Goal: Task Accomplishment & Management: Manage account settings

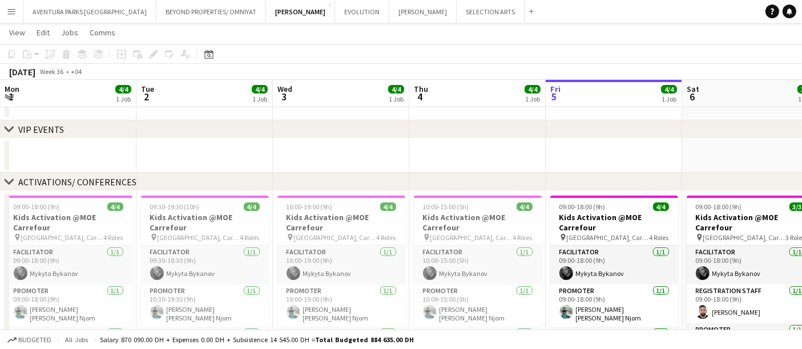
scroll to position [0, 272]
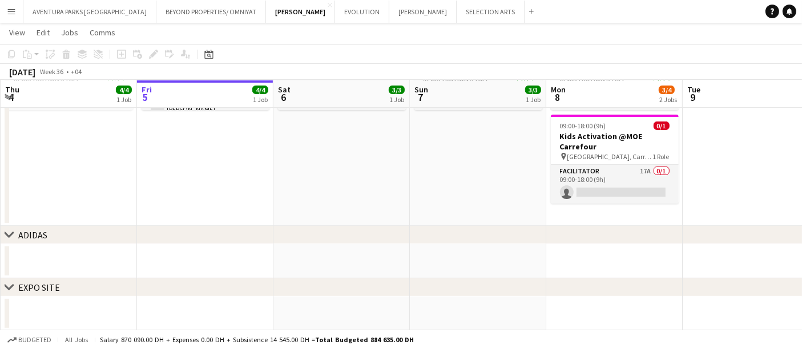
scroll to position [297, 0]
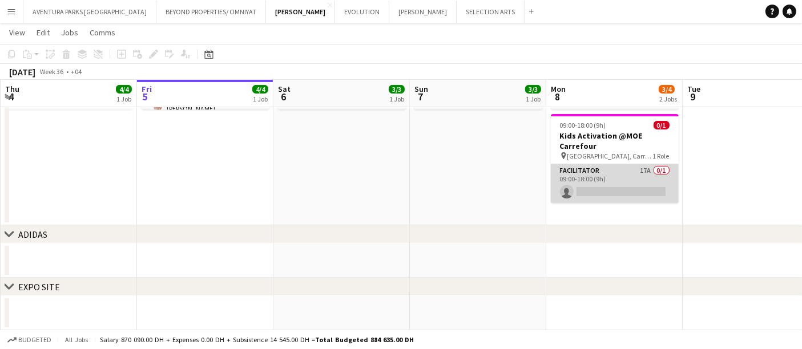
click at [615, 166] on app-card-role "Facilitator 17A 0/1 09:00-18:00 (9h) single-neutral-actions" at bounding box center [615, 183] width 128 height 39
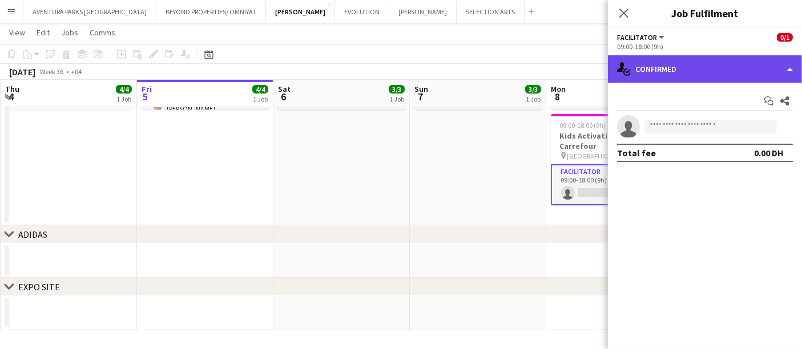
click at [673, 59] on div "single-neutral-actions-check-2 Confirmed" at bounding box center [705, 68] width 194 height 27
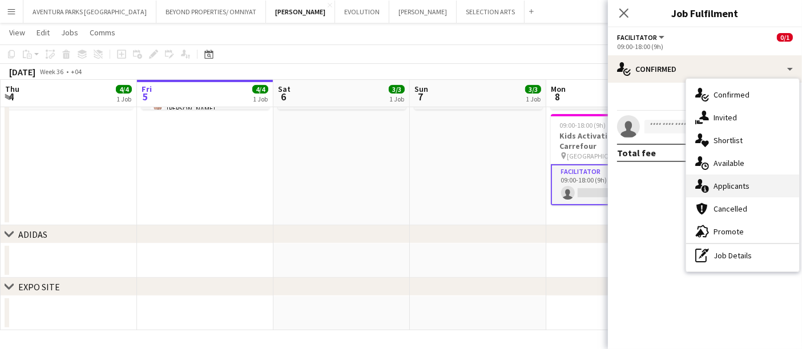
click at [731, 185] on span "Applicants" at bounding box center [731, 186] width 36 height 10
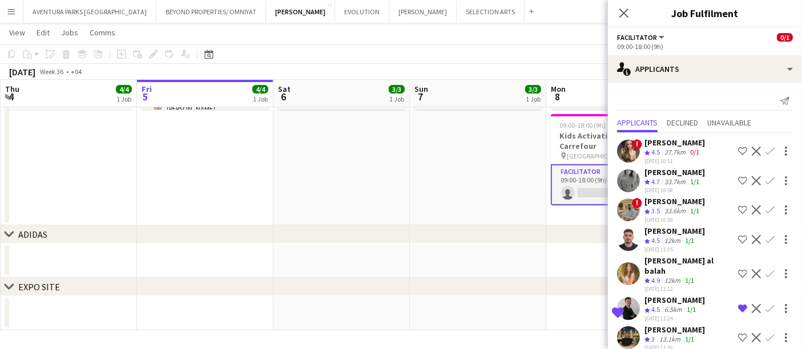
scroll to position [274, 0]
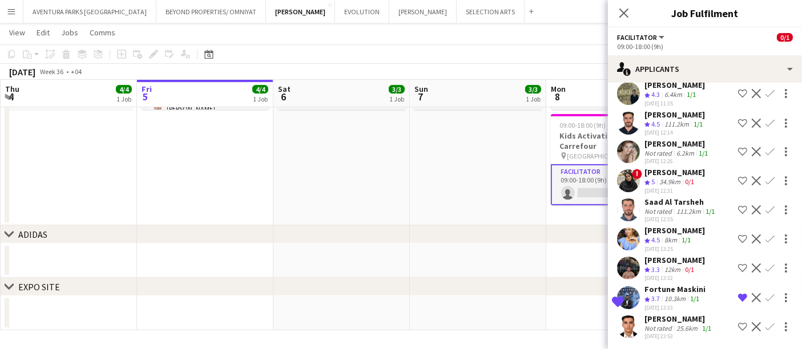
click at [635, 203] on app-user-avatar at bounding box center [628, 210] width 23 height 23
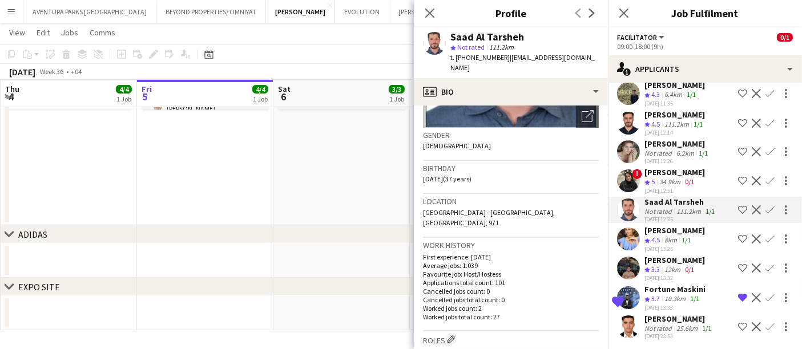
scroll to position [164, 0]
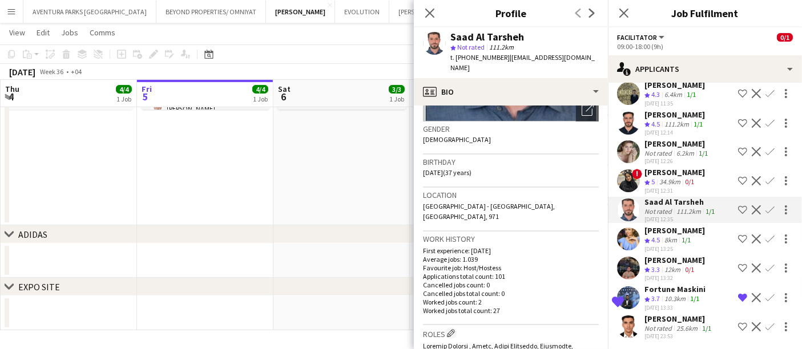
click at [629, 151] on app-user-avatar at bounding box center [628, 151] width 23 height 23
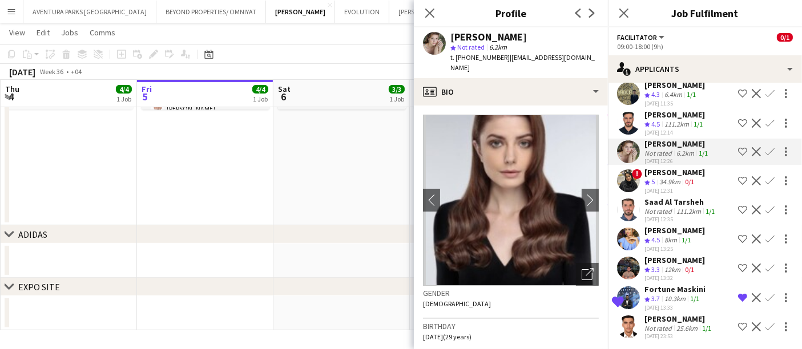
click at [627, 118] on app-user-avatar at bounding box center [628, 123] width 23 height 23
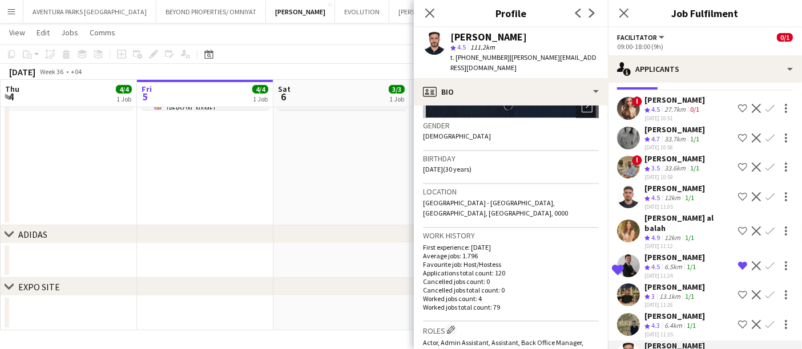
scroll to position [0, 0]
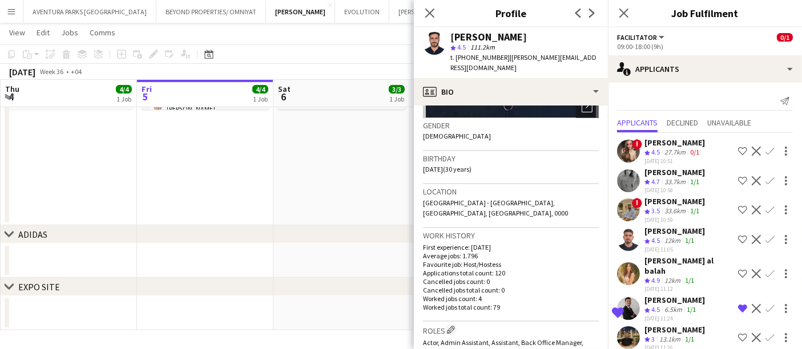
click at [635, 214] on app-user-avatar at bounding box center [628, 210] width 23 height 23
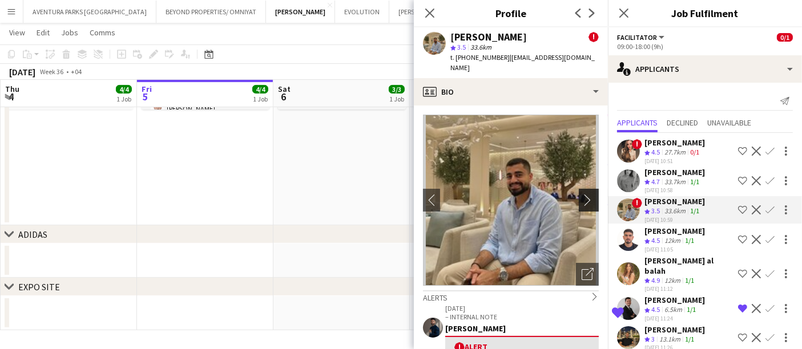
click at [583, 194] on app-icon "chevron-right" at bounding box center [591, 200] width 18 height 12
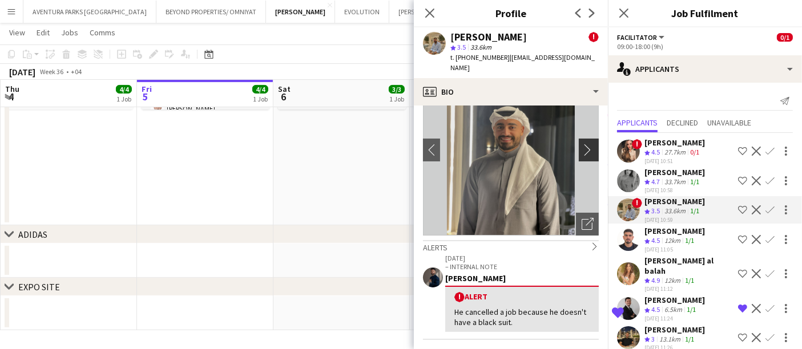
scroll to position [50, 0]
click at [582, 144] on app-icon "chevron-right" at bounding box center [591, 150] width 18 height 12
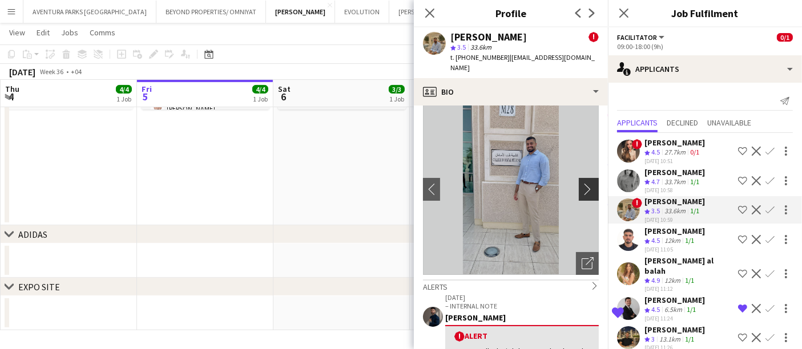
scroll to position [10, 0]
click at [582, 184] on app-icon "chevron-right" at bounding box center [591, 190] width 18 height 12
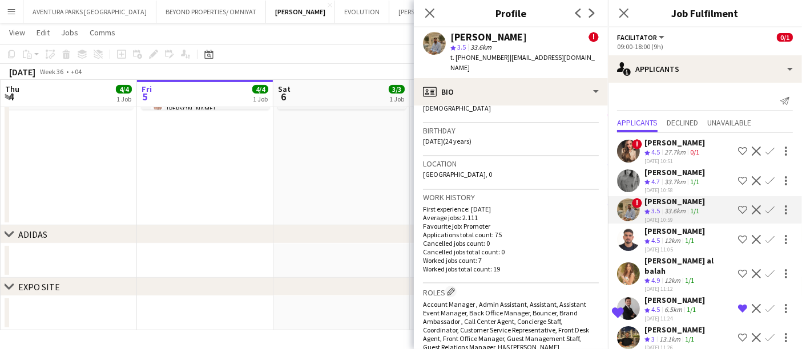
scroll to position [320, 0]
click at [653, 234] on div "[PERSON_NAME]" at bounding box center [674, 231] width 60 height 10
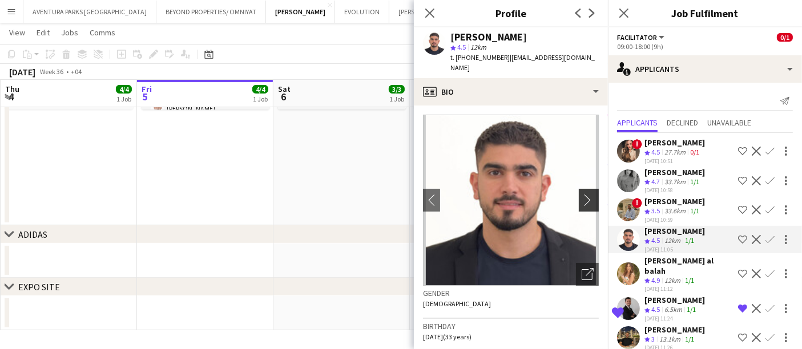
click at [587, 194] on app-icon "chevron-right" at bounding box center [591, 200] width 18 height 12
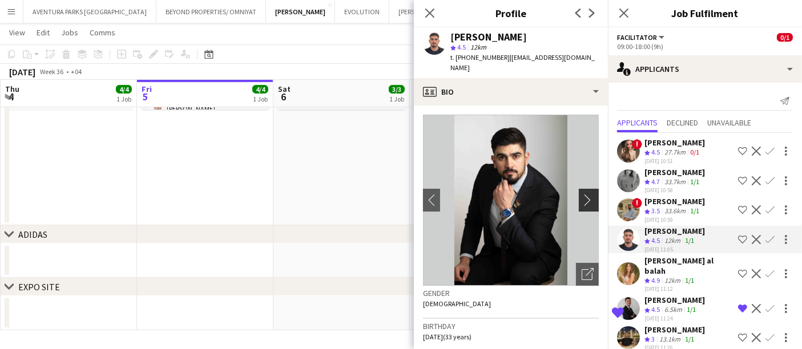
click at [582, 194] on app-icon "chevron-right" at bounding box center [591, 200] width 18 height 12
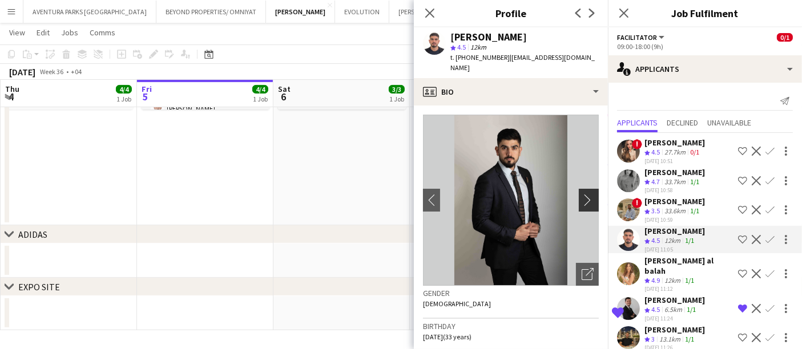
click at [582, 194] on app-icon "chevron-right" at bounding box center [591, 200] width 18 height 12
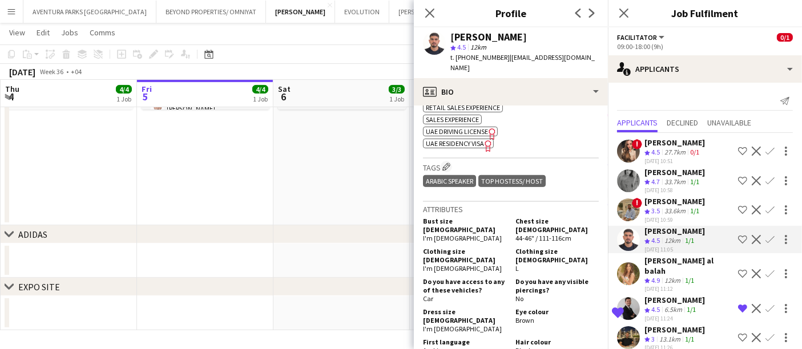
scroll to position [676, 0]
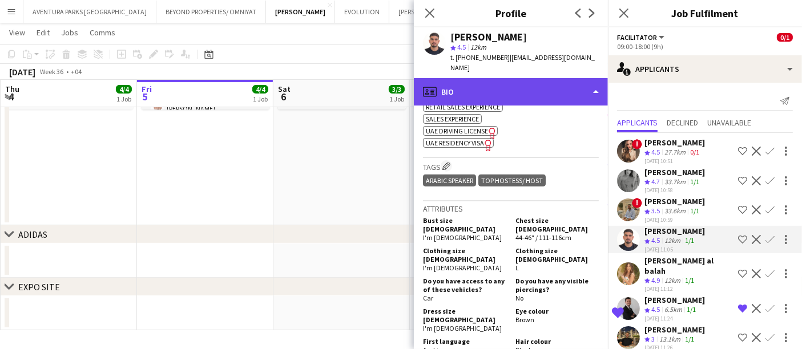
click at [532, 78] on div "profile Bio" at bounding box center [511, 91] width 194 height 27
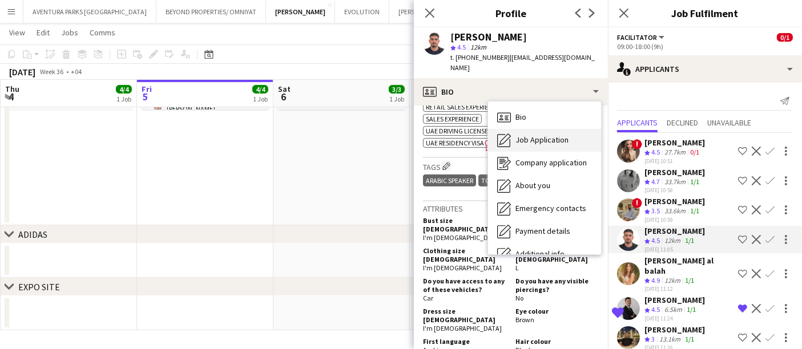
click at [544, 135] on span "Job Application" at bounding box center [541, 140] width 53 height 10
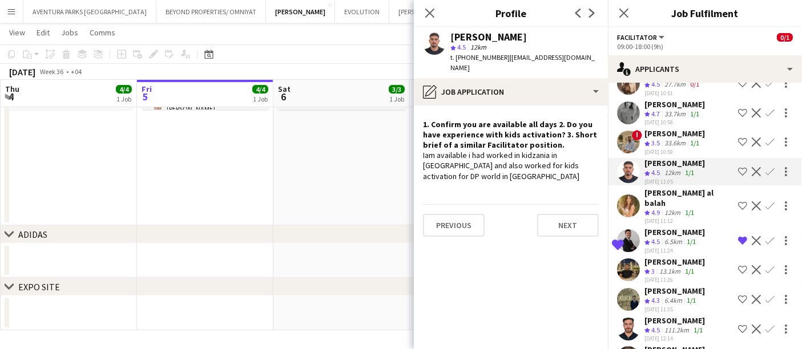
scroll to position [68, 0]
click at [631, 261] on app-user-avatar at bounding box center [628, 269] width 23 height 23
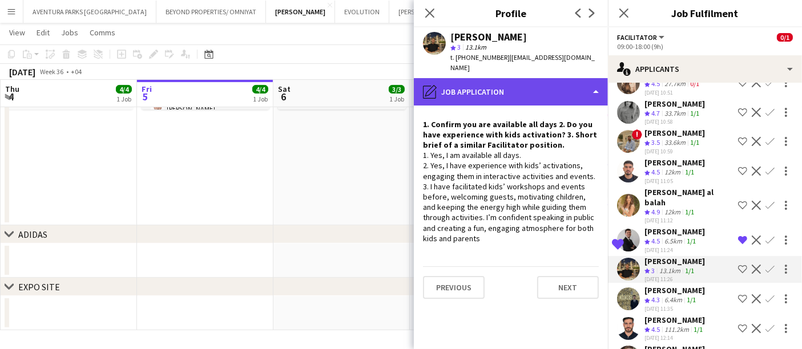
click at [533, 80] on div "pencil4 Job Application" at bounding box center [511, 91] width 194 height 27
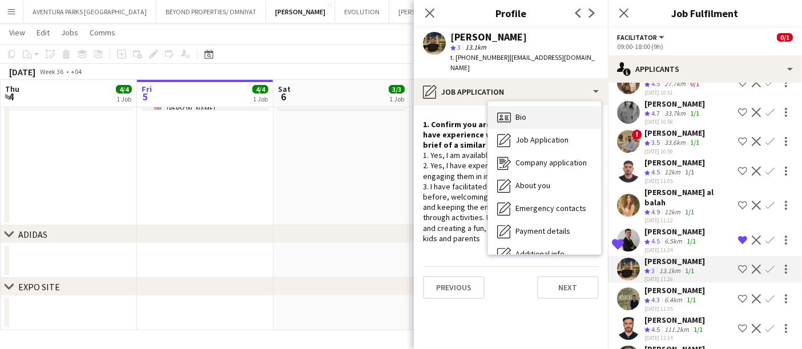
click at [521, 112] on span "Bio" at bounding box center [520, 117] width 11 height 10
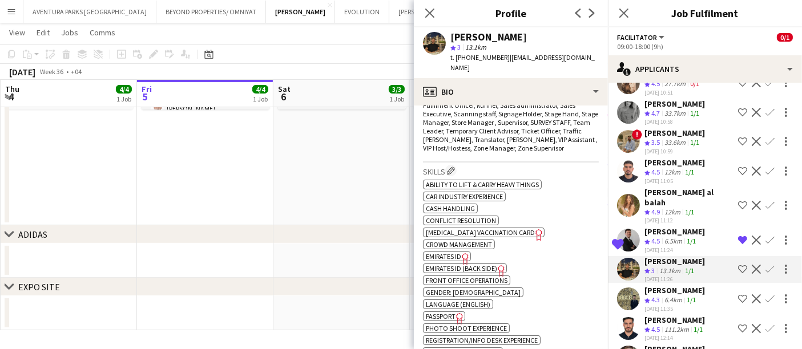
scroll to position [508, 0]
click at [738, 265] on app-icon "Shortlist crew" at bounding box center [742, 269] width 9 height 9
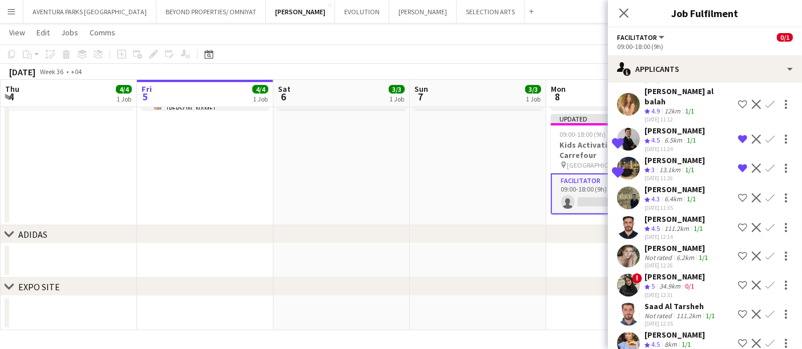
scroll to position [171, 0]
click at [664, 188] on div "[PERSON_NAME]" at bounding box center [674, 188] width 60 height 10
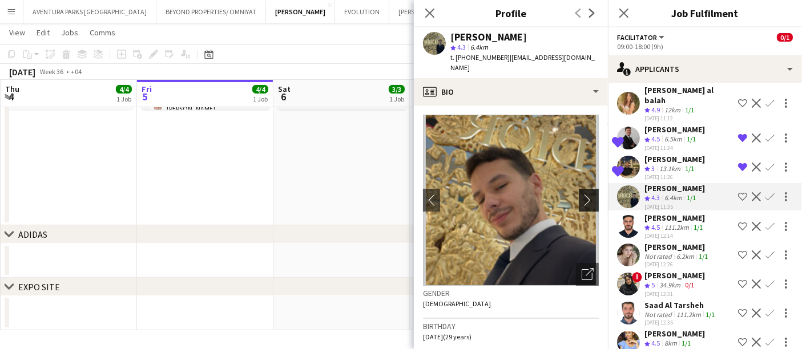
click at [582, 194] on app-icon "chevron-right" at bounding box center [591, 200] width 18 height 12
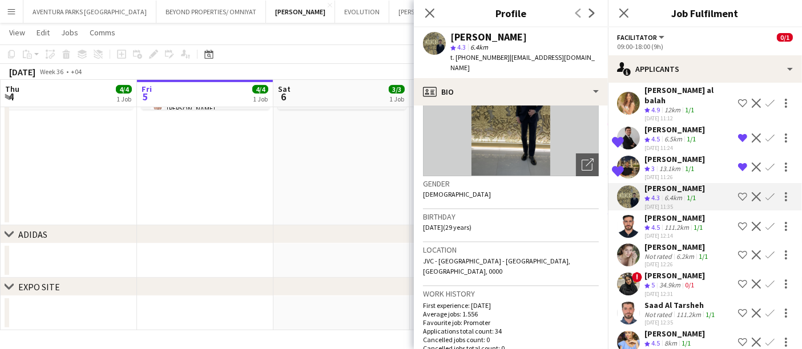
scroll to position [87, 0]
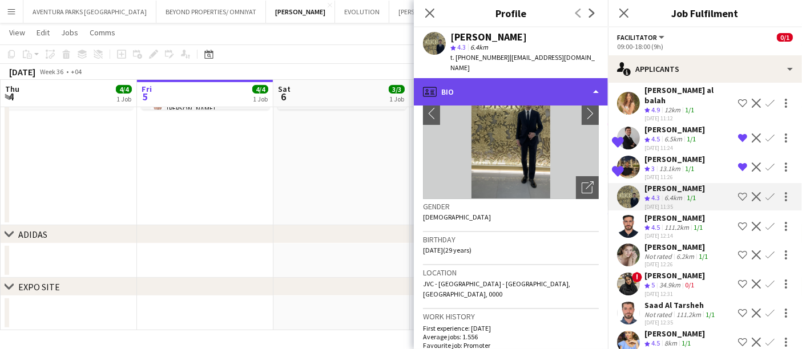
click at [531, 79] on div "profile Bio" at bounding box center [511, 91] width 194 height 27
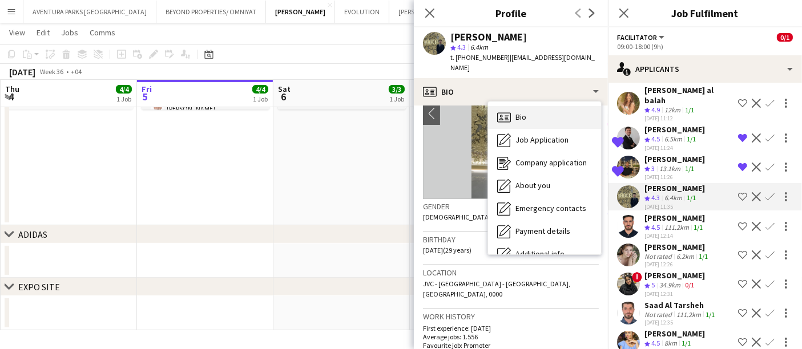
click at [536, 110] on div "Bio Bio" at bounding box center [544, 117] width 113 height 23
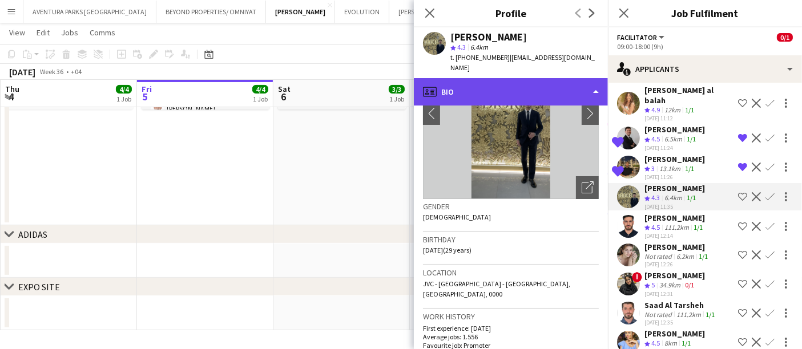
click at [536, 79] on div "profile Bio" at bounding box center [511, 91] width 194 height 27
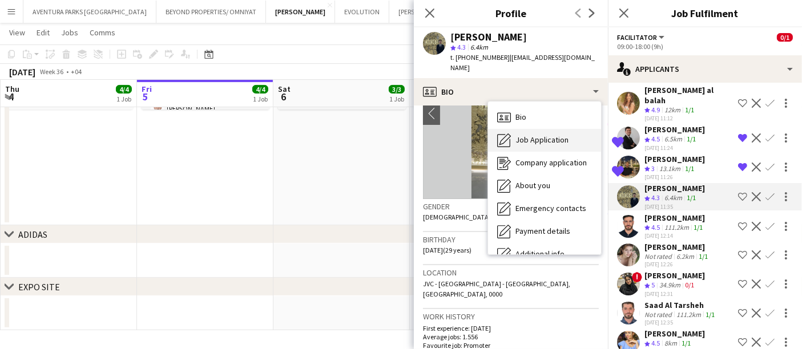
click at [553, 136] on div "Job Application Job Application" at bounding box center [544, 140] width 113 height 23
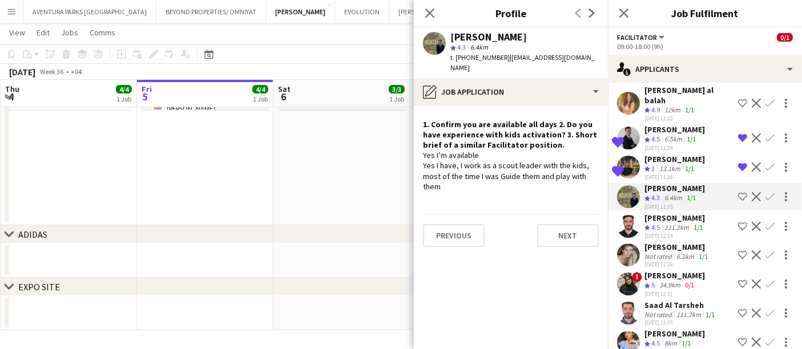
click at [626, 225] on app-user-avatar at bounding box center [628, 226] width 23 height 23
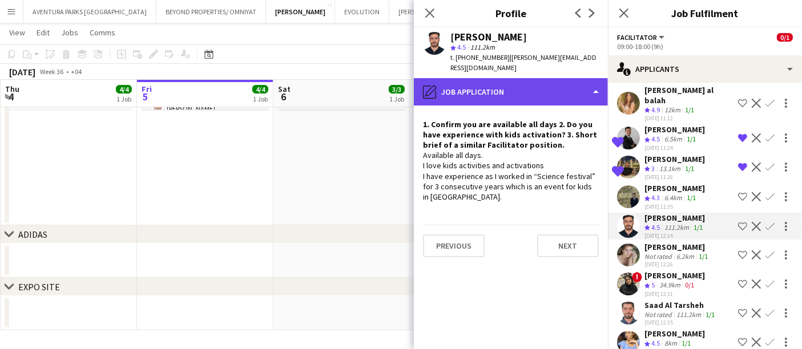
click at [506, 79] on div "pencil4 Job Application" at bounding box center [511, 91] width 194 height 27
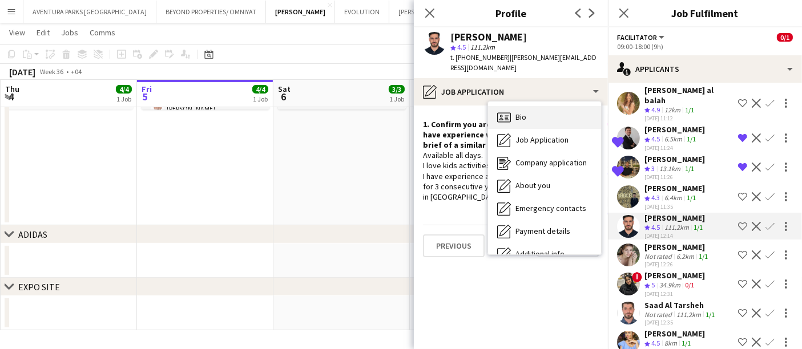
click at [530, 110] on div "Bio Bio" at bounding box center [544, 117] width 113 height 23
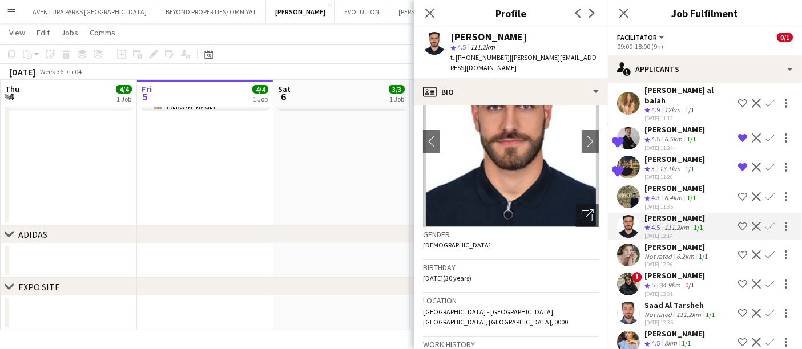
scroll to position [0, 0]
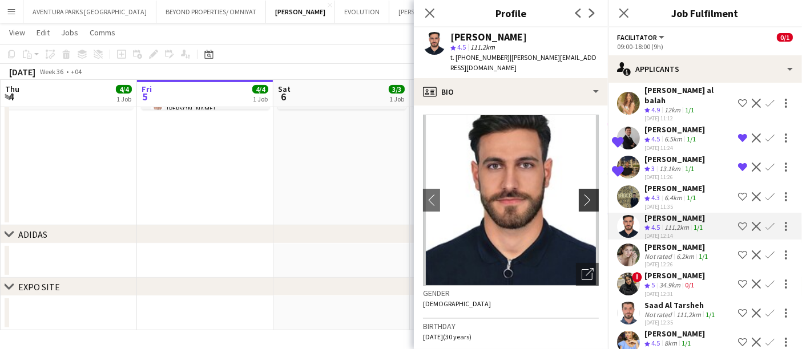
click at [582, 194] on app-icon "chevron-right" at bounding box center [591, 200] width 18 height 12
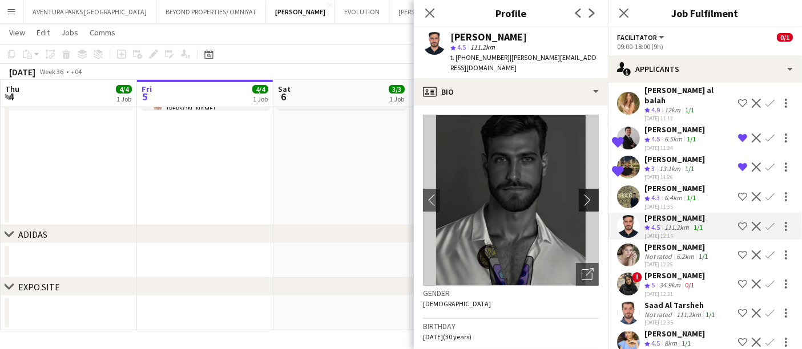
click at [582, 194] on app-icon "chevron-right" at bounding box center [591, 200] width 18 height 12
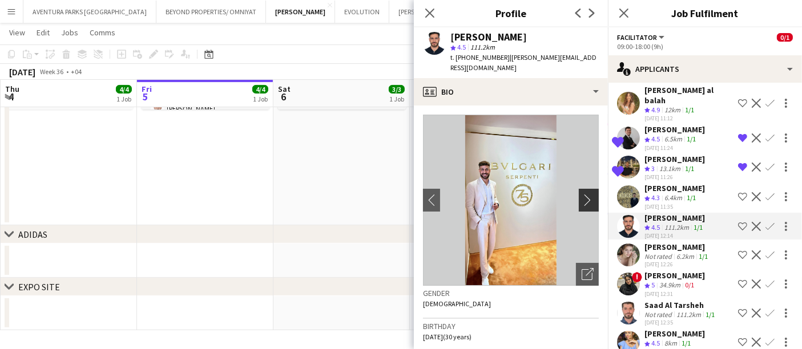
click at [582, 194] on app-icon "chevron-right" at bounding box center [591, 200] width 18 height 12
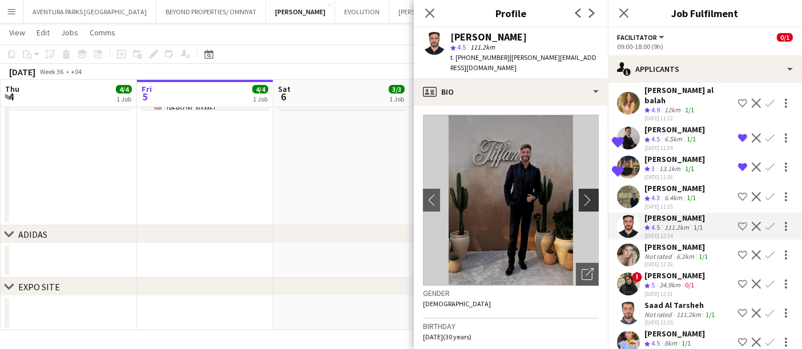
click at [582, 194] on app-icon "chevron-right" at bounding box center [591, 200] width 18 height 12
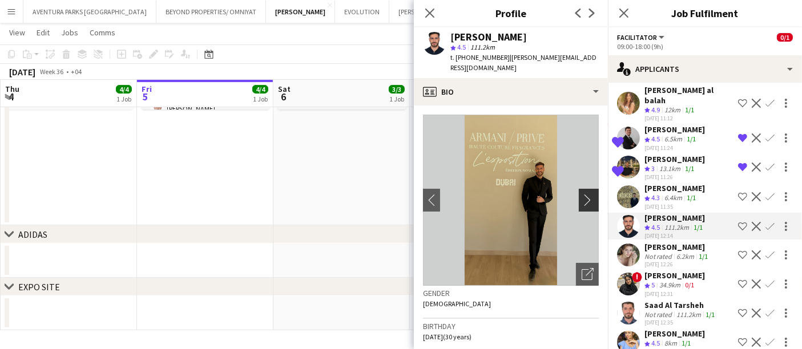
click at [582, 194] on app-icon "chevron-right" at bounding box center [591, 200] width 18 height 12
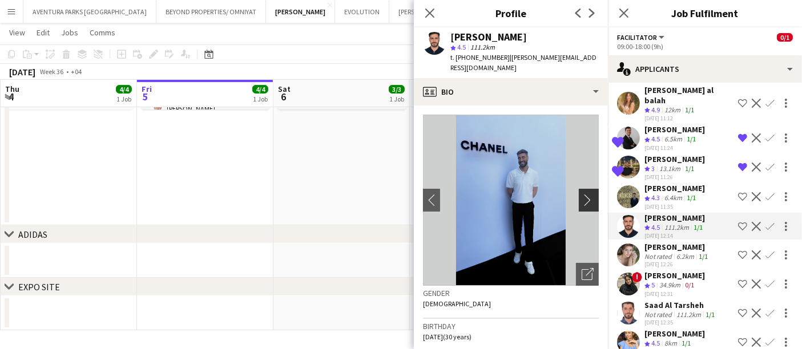
click at [582, 194] on app-icon "chevron-right" at bounding box center [591, 200] width 18 height 12
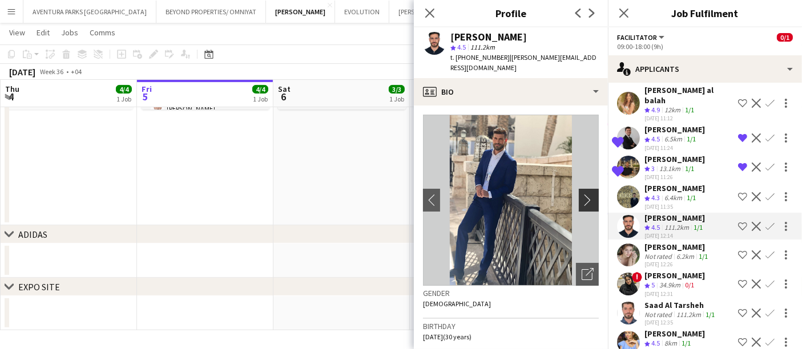
click at [582, 194] on app-icon "chevron-right" at bounding box center [591, 200] width 18 height 12
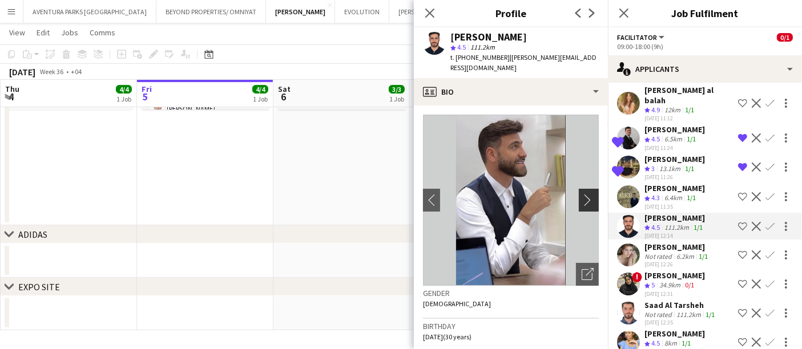
click at [582, 194] on app-icon "chevron-right" at bounding box center [591, 200] width 18 height 12
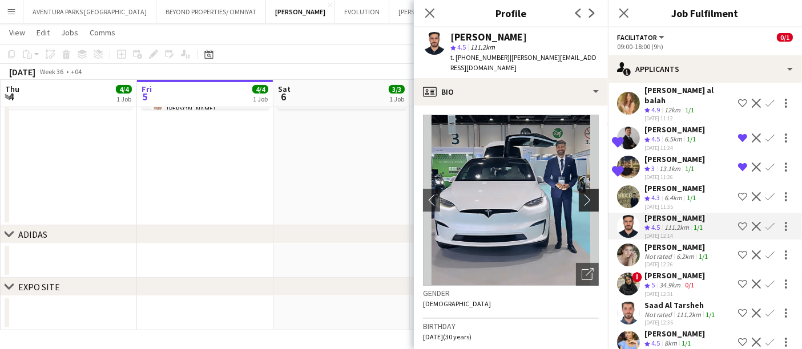
click at [582, 194] on app-icon "chevron-right" at bounding box center [591, 200] width 18 height 12
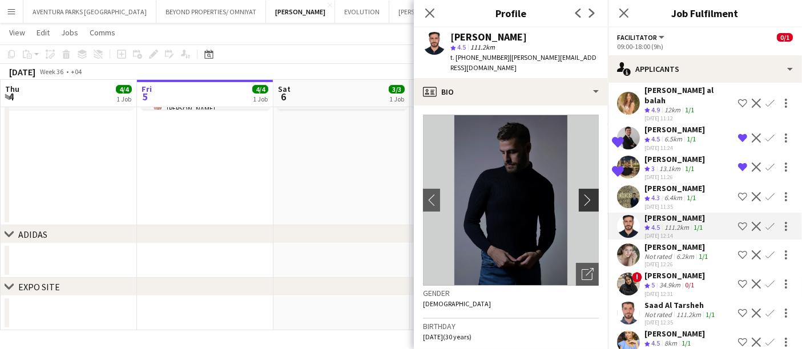
click at [582, 194] on app-icon "chevron-right" at bounding box center [591, 200] width 18 height 12
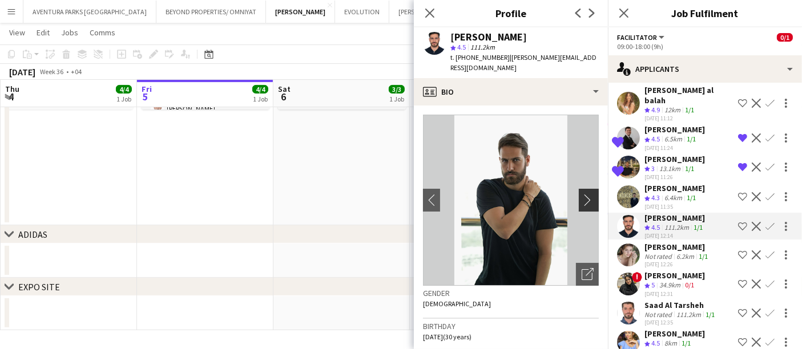
click at [582, 194] on app-icon "chevron-right" at bounding box center [591, 200] width 18 height 12
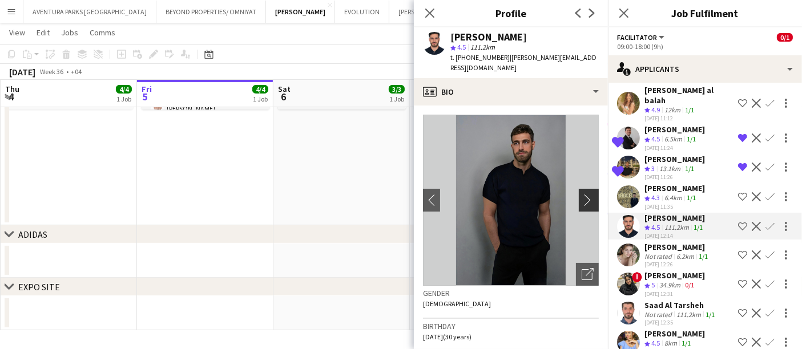
click at [582, 194] on app-icon "chevron-right" at bounding box center [591, 200] width 18 height 12
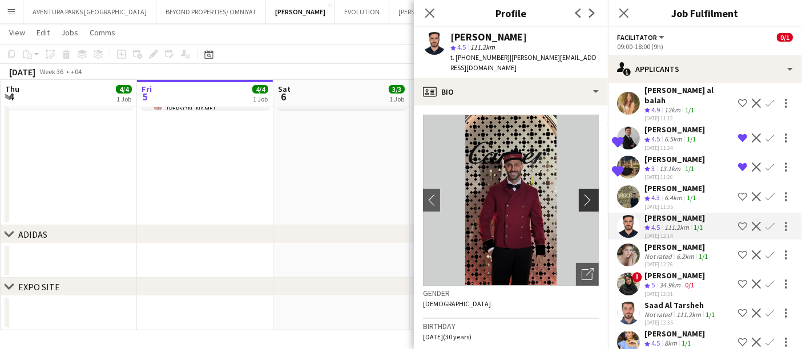
click at [582, 194] on app-icon "chevron-right" at bounding box center [591, 200] width 18 height 12
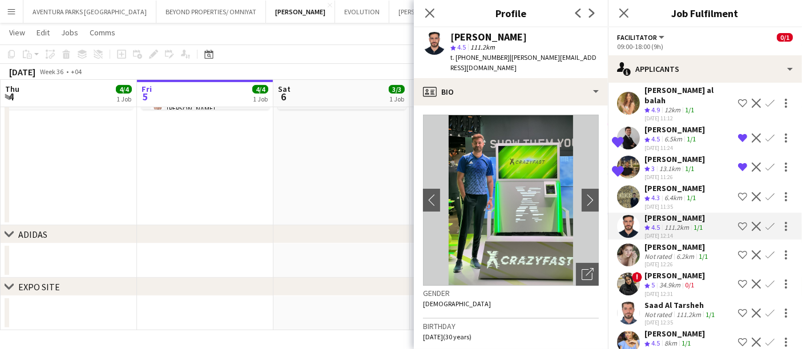
scroll to position [274, 0]
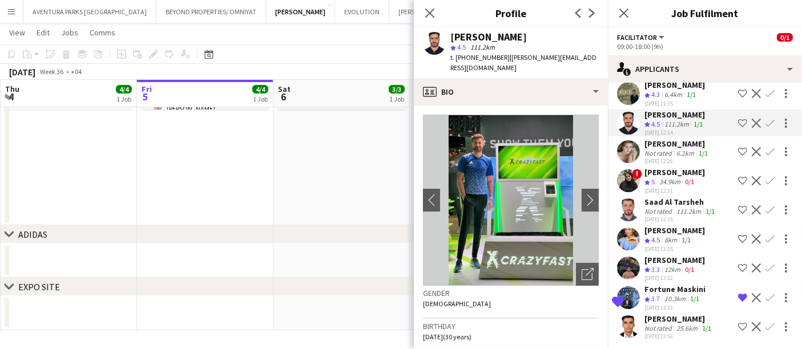
click at [627, 205] on app-user-avatar at bounding box center [628, 210] width 23 height 23
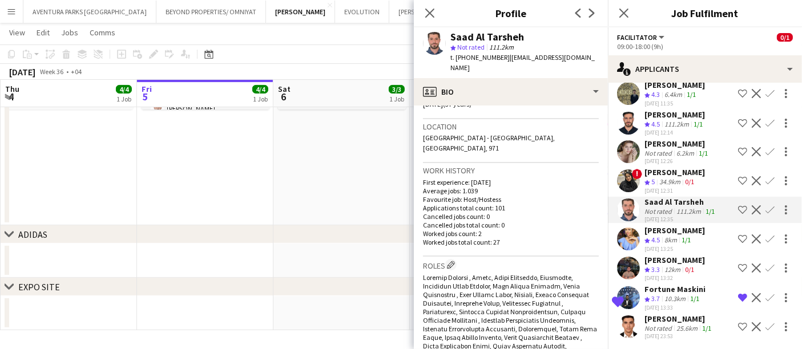
scroll to position [233, 0]
click at [631, 262] on app-user-avatar at bounding box center [628, 268] width 23 height 23
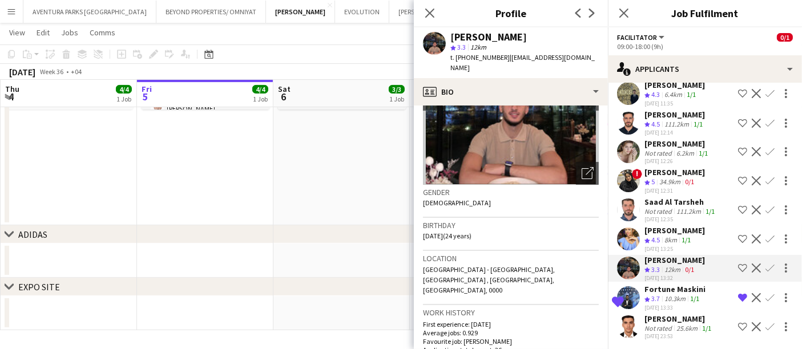
scroll to position [0, 0]
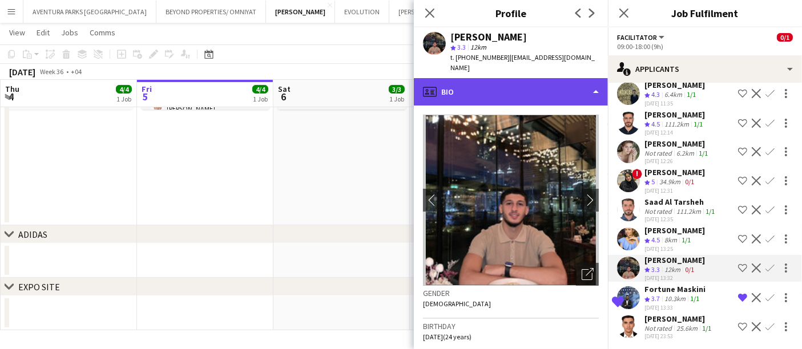
click at [536, 94] on div "profile Bio" at bounding box center [511, 91] width 194 height 27
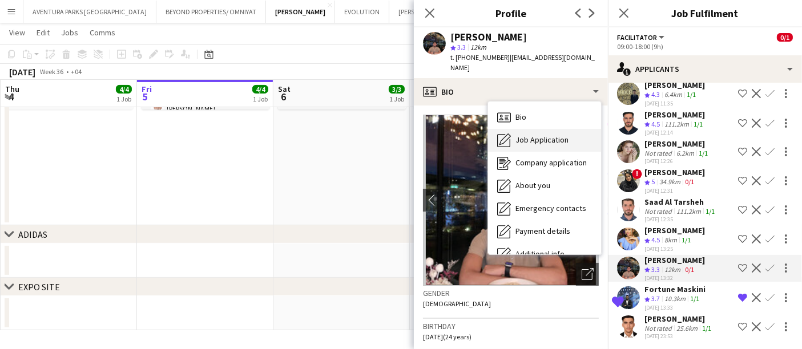
click at [536, 146] on div "Job Application Job Application" at bounding box center [544, 140] width 113 height 23
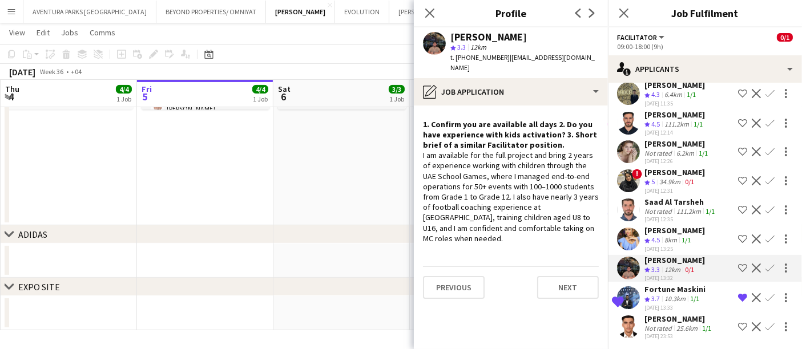
click at [738, 265] on app-icon "Shortlist crew" at bounding box center [742, 268] width 9 height 9
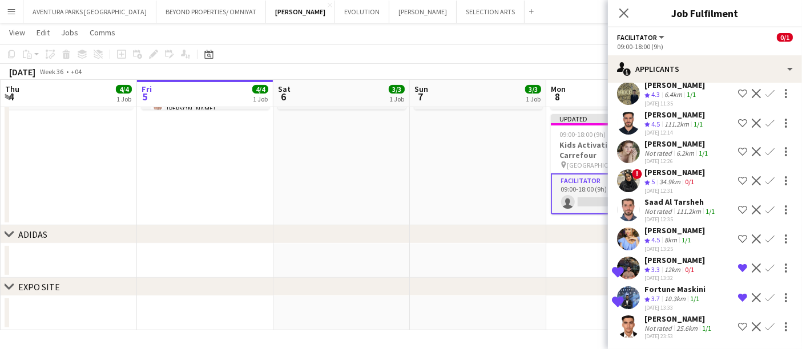
click at [621, 324] on app-user-avatar at bounding box center [628, 327] width 23 height 23
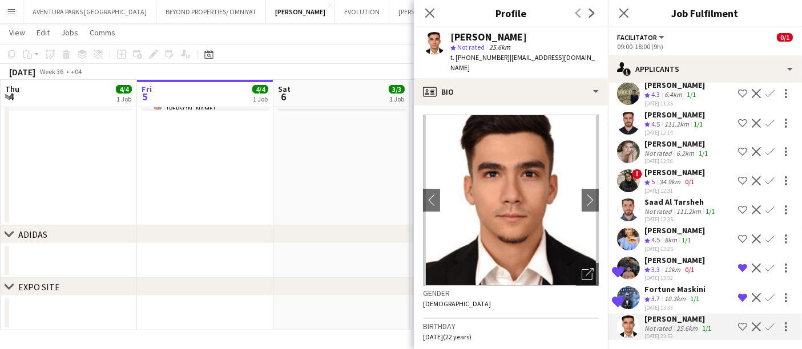
click at [738, 294] on app-icon "Remove crew from shortlist" at bounding box center [742, 297] width 9 height 9
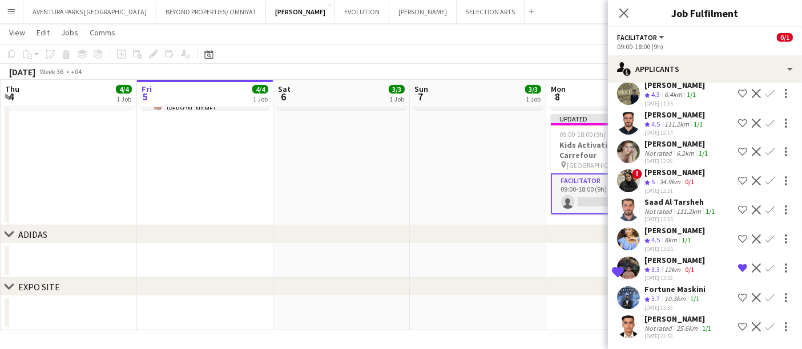
click at [628, 324] on app-user-avatar at bounding box center [628, 327] width 23 height 23
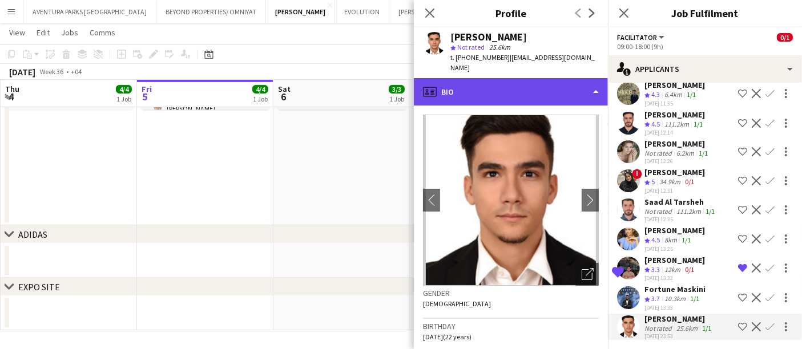
click at [532, 78] on div "profile Bio" at bounding box center [511, 91] width 194 height 27
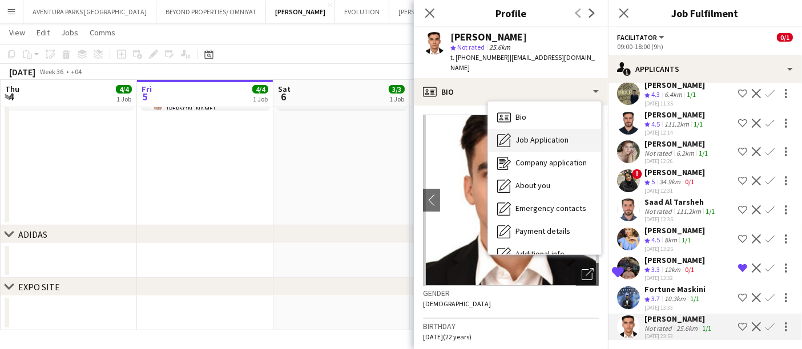
click at [539, 135] on span "Job Application" at bounding box center [541, 140] width 53 height 10
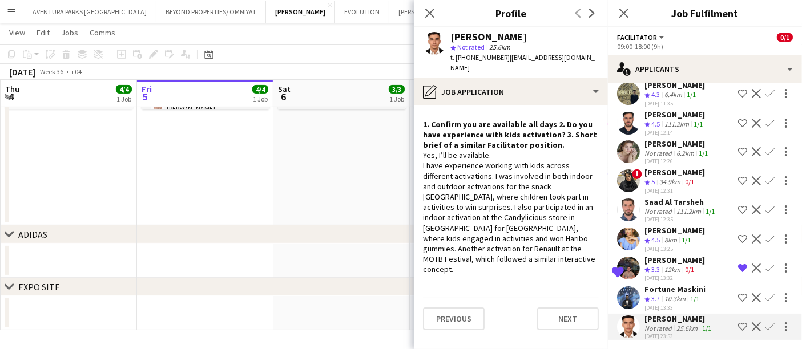
click at [738, 322] on app-icon "Shortlist crew" at bounding box center [742, 326] width 9 height 9
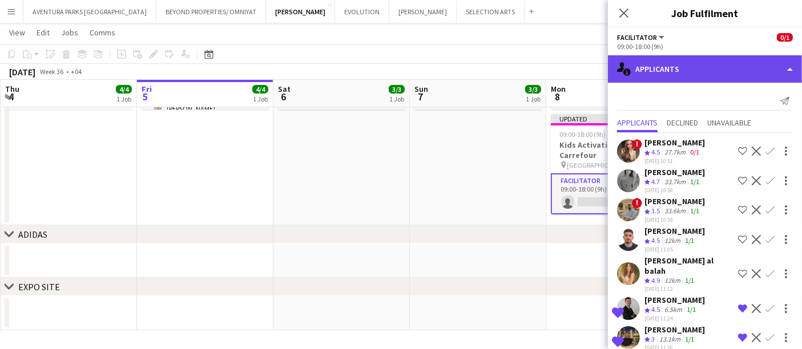
click at [689, 77] on div "single-neutral-actions-information Applicants" at bounding box center [705, 68] width 194 height 27
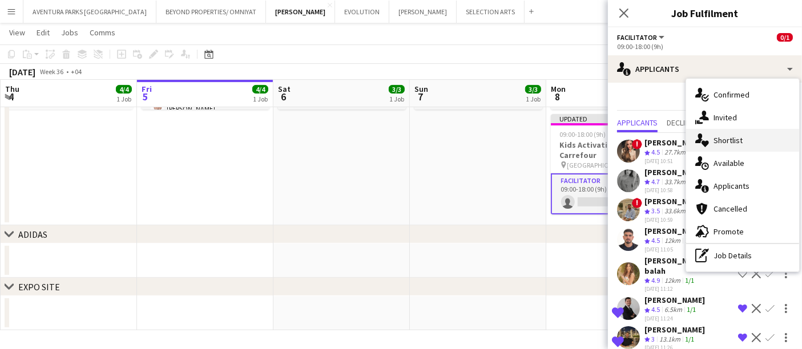
click at [717, 142] on span "Shortlist" at bounding box center [727, 140] width 29 height 10
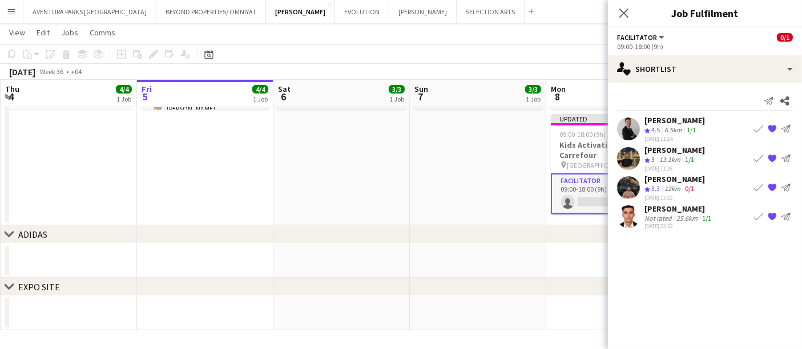
click at [627, 151] on app-user-avatar at bounding box center [628, 158] width 23 height 23
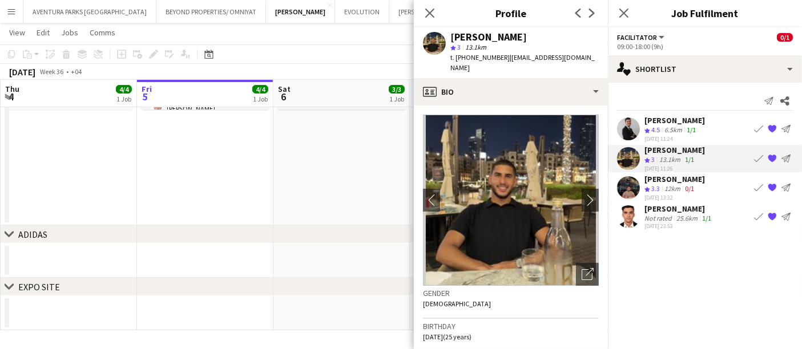
click at [640, 266] on mat-expansion-panel "heart Shortlist Send notification Share [PERSON_NAME] Crew rating 4.5 6.5km 1/1…" at bounding box center [705, 216] width 194 height 267
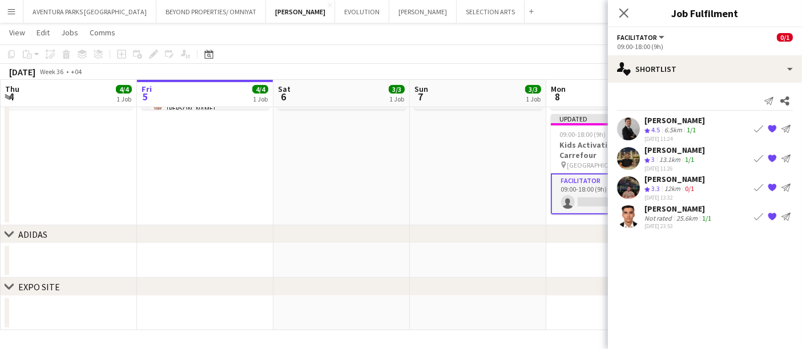
click at [632, 118] on app-user-avatar at bounding box center [628, 129] width 23 height 23
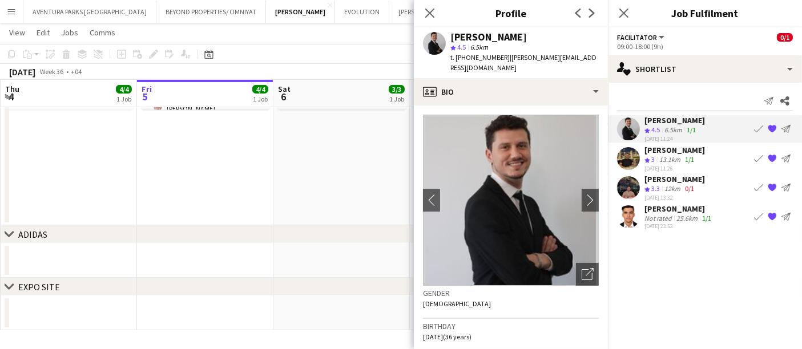
click at [629, 157] on app-user-avatar at bounding box center [628, 158] width 23 height 23
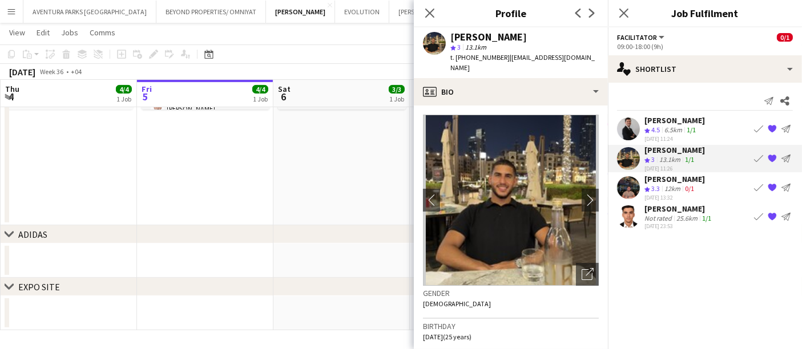
click at [631, 181] on app-user-avatar at bounding box center [628, 187] width 23 height 23
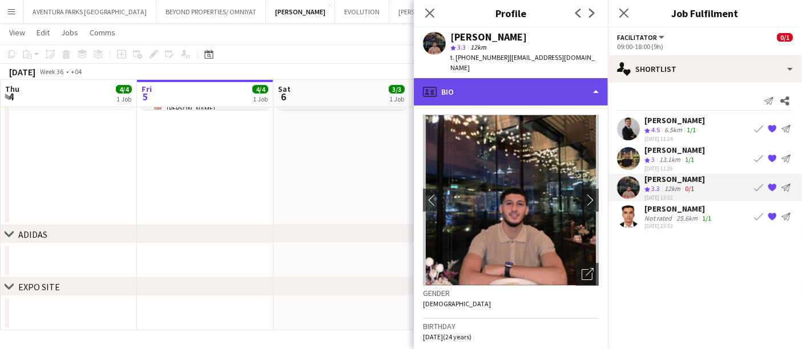
click at [483, 86] on div "profile Bio" at bounding box center [511, 91] width 194 height 27
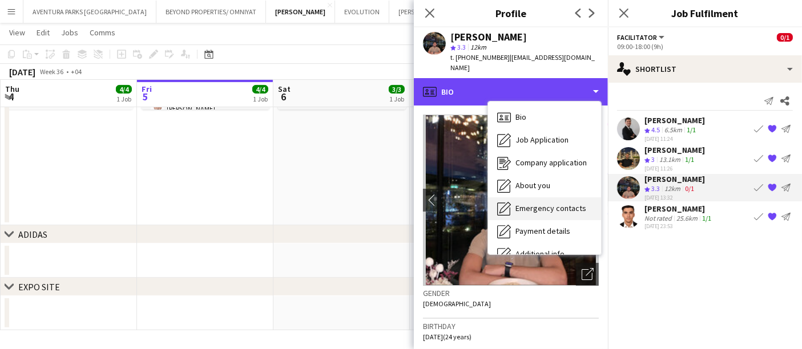
scroll to position [84, 0]
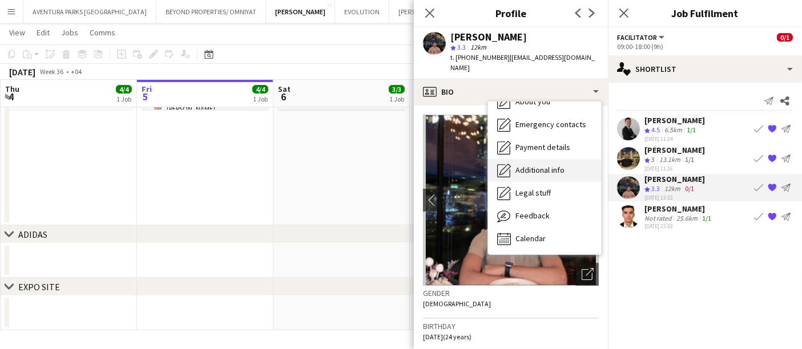
click at [549, 171] on span "Additional info" at bounding box center [539, 170] width 49 height 10
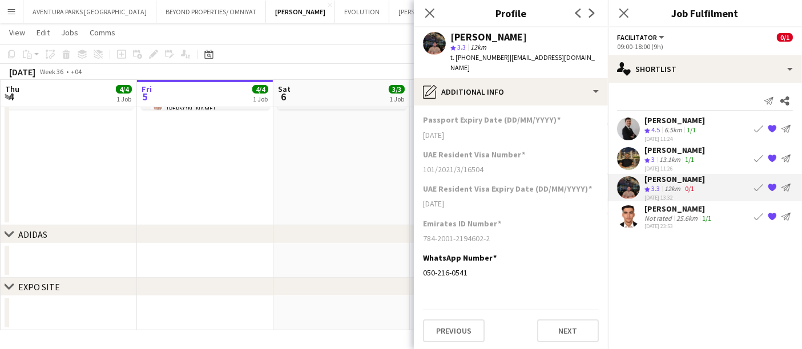
scroll to position [163, 0]
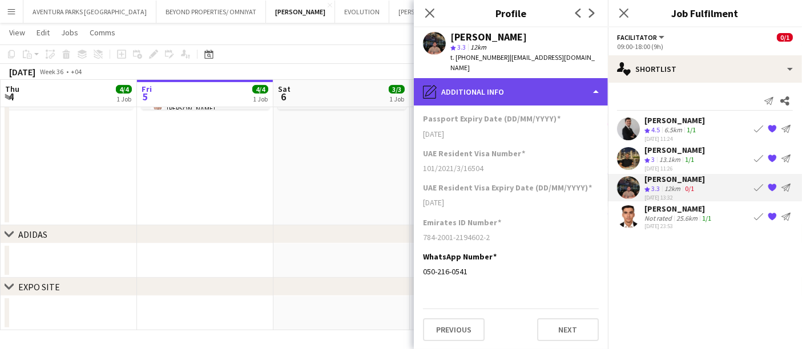
click at [479, 100] on div "pencil4 Additional info" at bounding box center [511, 91] width 194 height 27
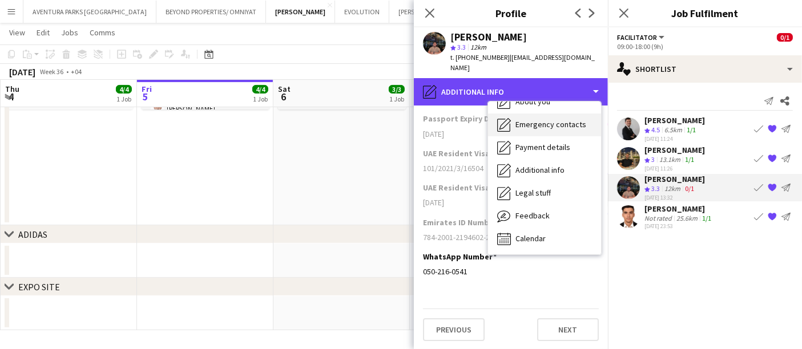
scroll to position [0, 0]
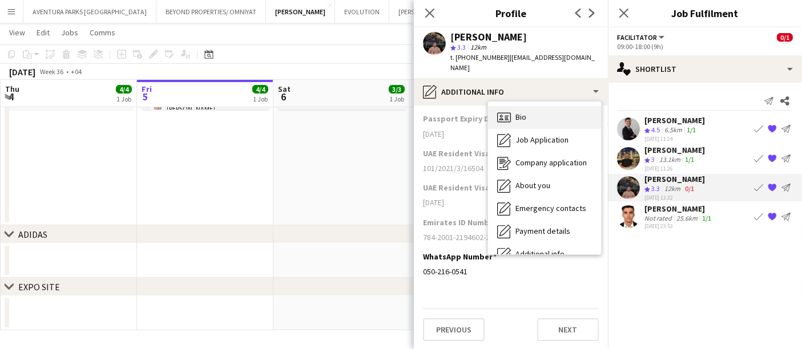
click at [539, 112] on div "Bio Bio" at bounding box center [544, 117] width 113 height 23
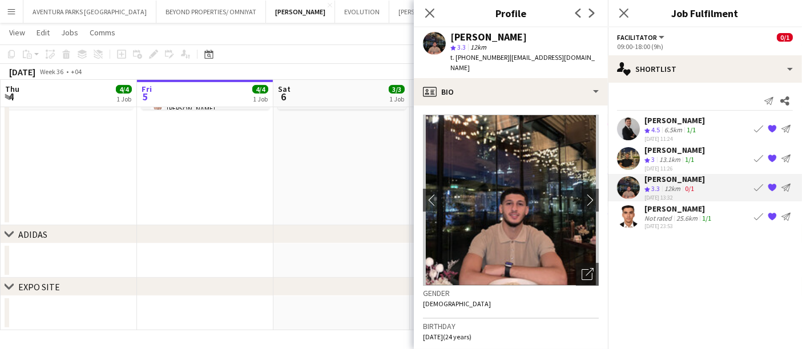
click at [628, 220] on app-user-avatar at bounding box center [628, 216] width 23 height 23
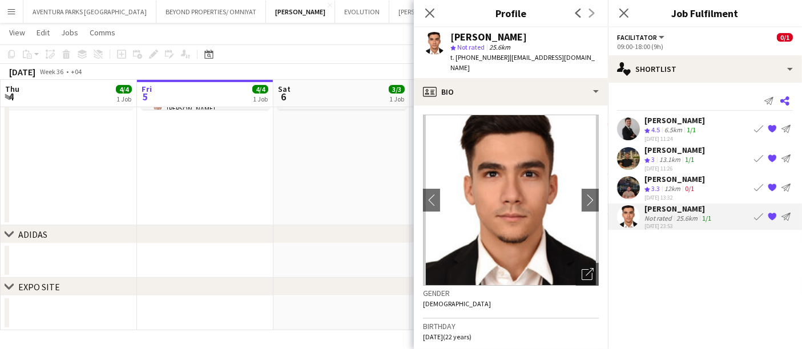
click at [788, 99] on icon at bounding box center [784, 100] width 9 height 9
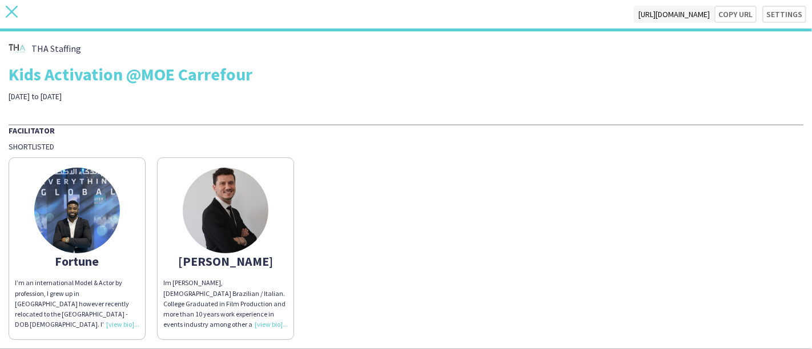
click at [9, 14] on icon at bounding box center [12, 12] width 12 height 12
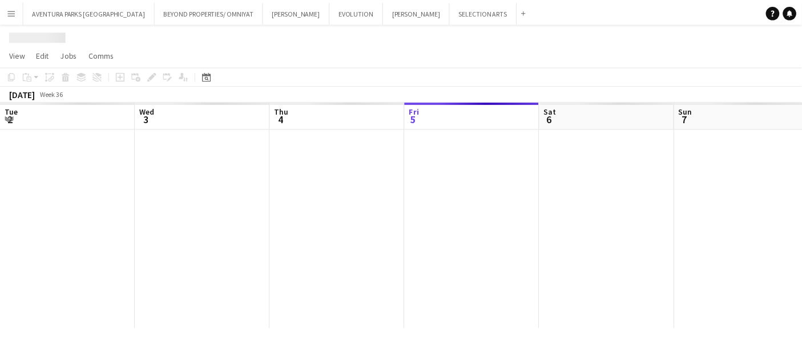
scroll to position [0, 272]
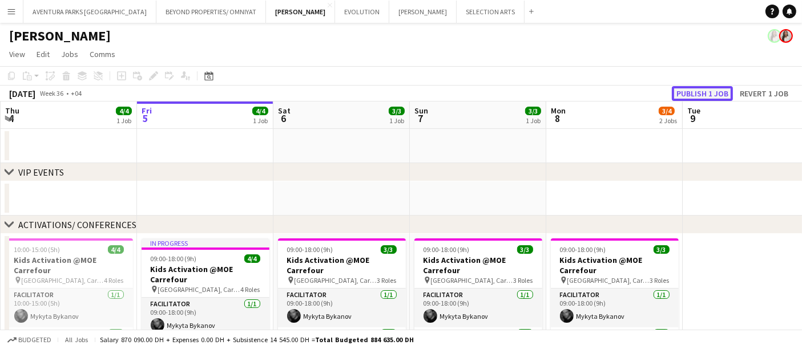
click at [717, 88] on button "Publish 1 job" at bounding box center [702, 93] width 61 height 15
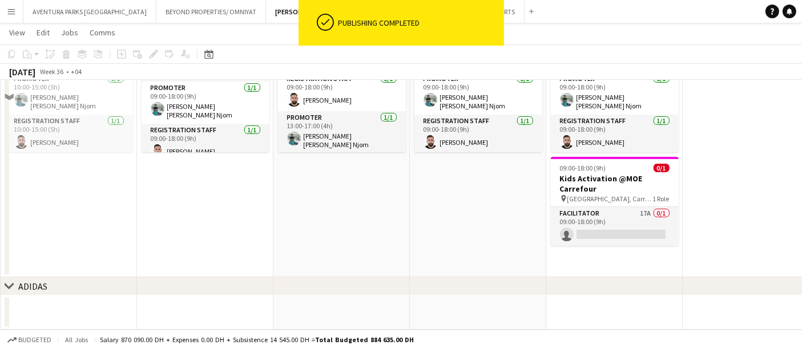
scroll to position [258, 0]
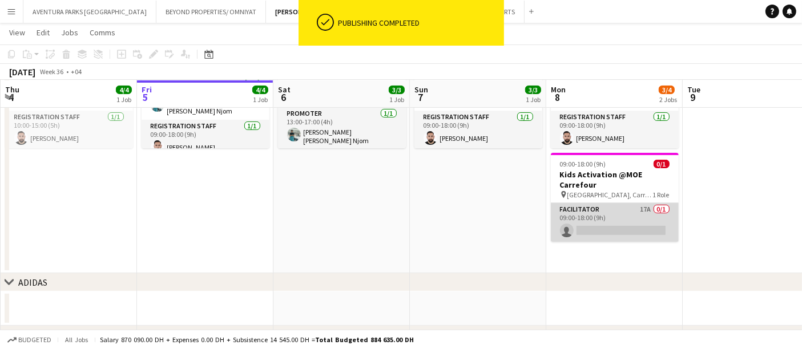
click at [625, 223] on app-card-role "Facilitator 17A 0/1 09:00-18:00 (9h) single-neutral-actions" at bounding box center [615, 222] width 128 height 39
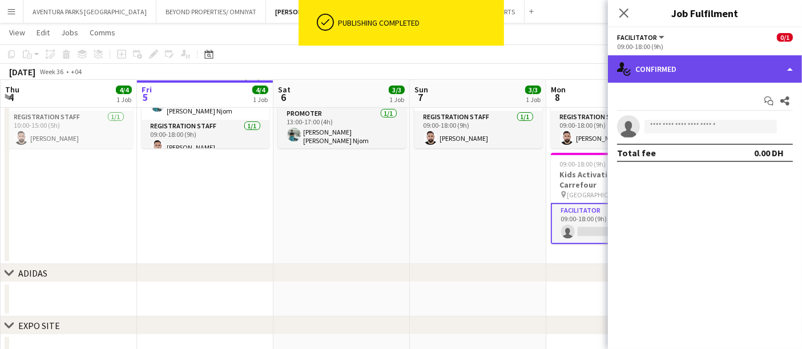
click at [699, 65] on div "single-neutral-actions-check-2 Confirmed" at bounding box center [705, 68] width 194 height 27
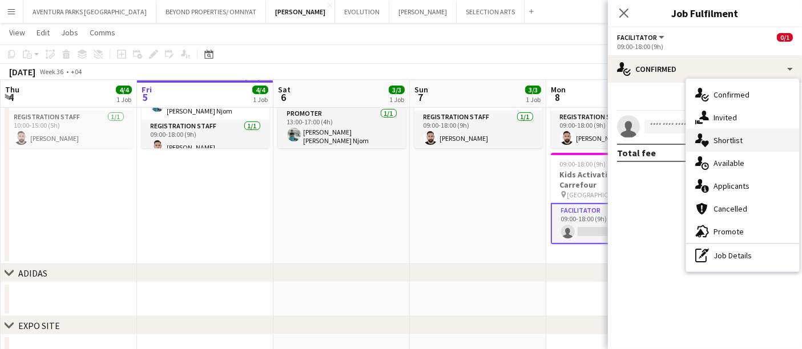
click at [729, 149] on div "single-neutral-actions-heart Shortlist" at bounding box center [742, 140] width 113 height 23
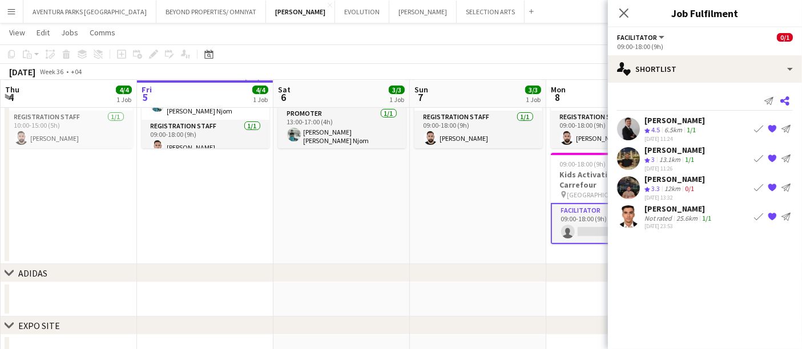
click at [785, 101] on icon "Share" at bounding box center [784, 100] width 9 height 9
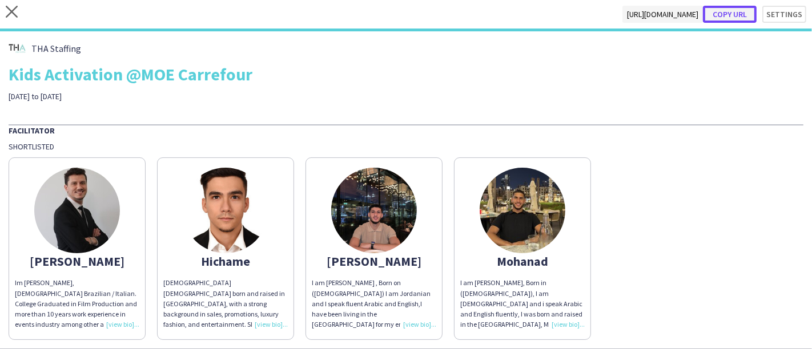
click at [725, 12] on button "Copy url" at bounding box center [730, 14] width 54 height 17
click at [641, 247] on div "[PERSON_NAME], [DEMOGRAPHIC_DATA] Brazilian / Italian. College Graduated in Fil…" at bounding box center [406, 246] width 794 height 188
